Goal: Transaction & Acquisition: Purchase product/service

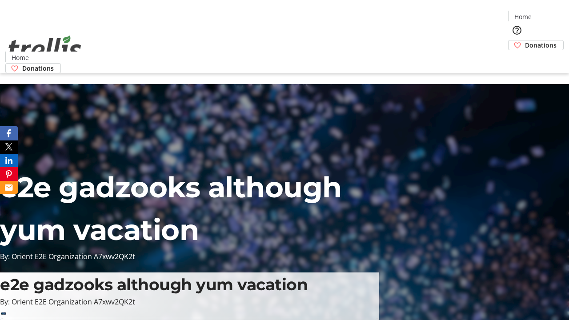
click at [525, 40] on span "Donations" at bounding box center [541, 44] width 32 height 9
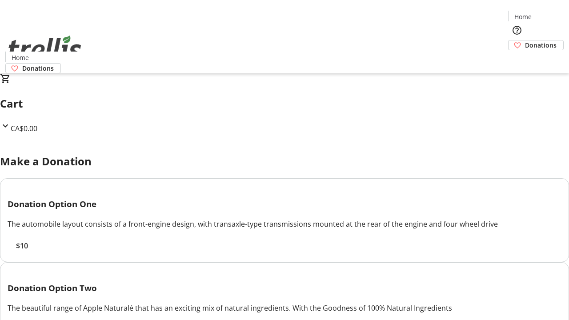
click at [28, 251] on span "$10" at bounding box center [22, 246] width 12 height 11
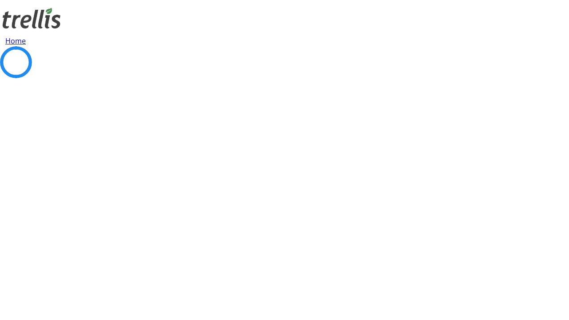
select select "CA"
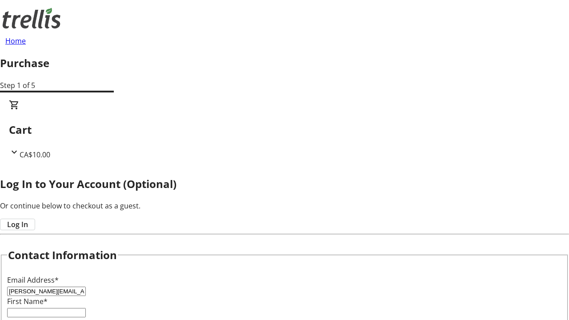
type input "[PERSON_NAME][EMAIL_ADDRESS][DOMAIN_NAME]"
type input "[PERSON_NAME]"
type input "[STREET_ADDRESS][PERSON_NAME]"
type input "Kelowna"
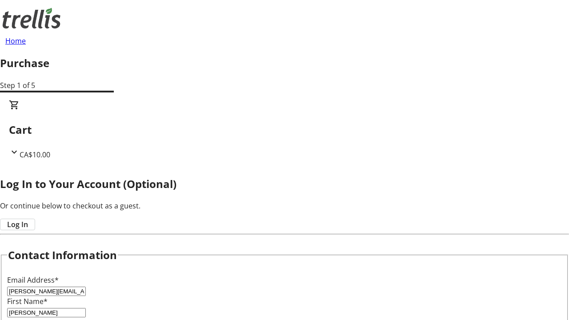
scroll to position [214, 0]
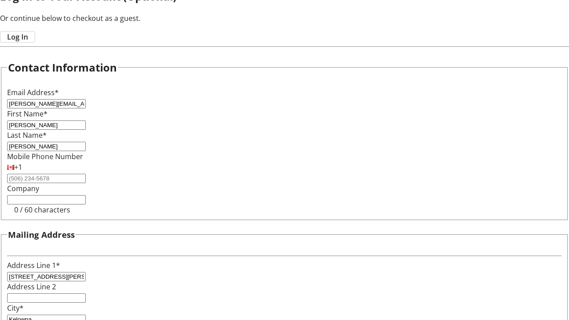
select select "BC"
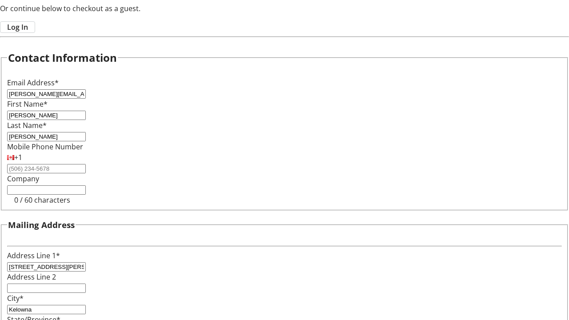
type input "Kelowna"
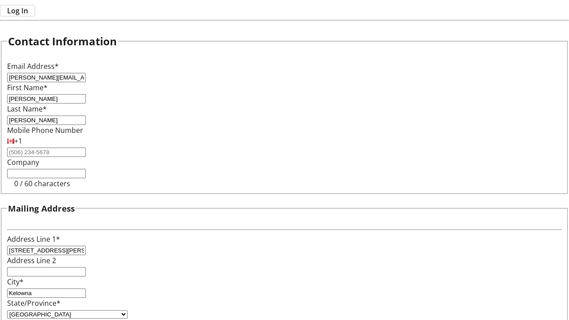
type input "V1Y 0C2"
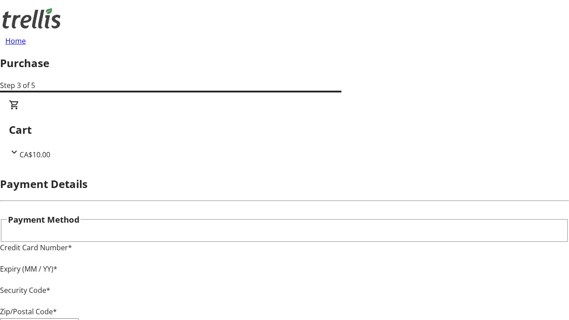
type input "V1Y 0C2"
